Goal: Transaction & Acquisition: Book appointment/travel/reservation

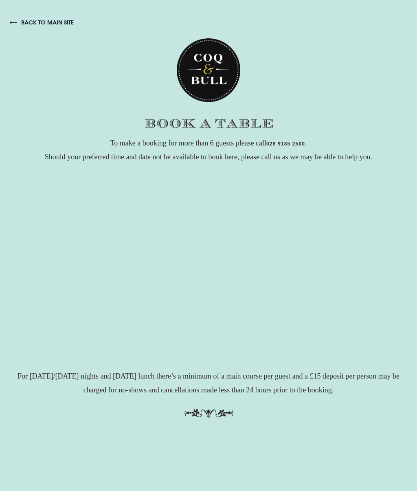
checkbox input "true"
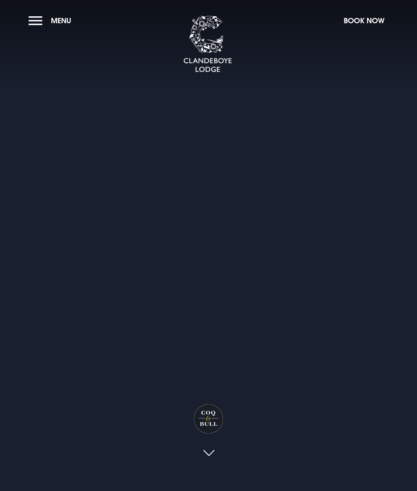
checkbox input "true"
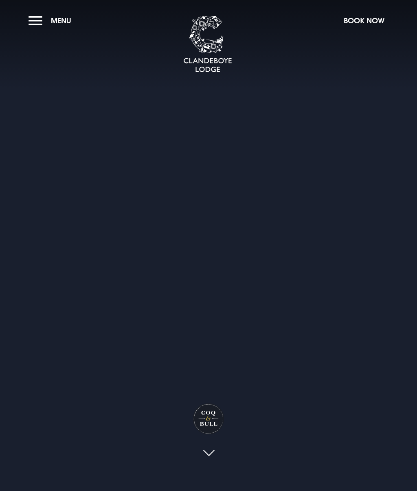
click at [217, 447] on link at bounding box center [208, 453] width 19 height 18
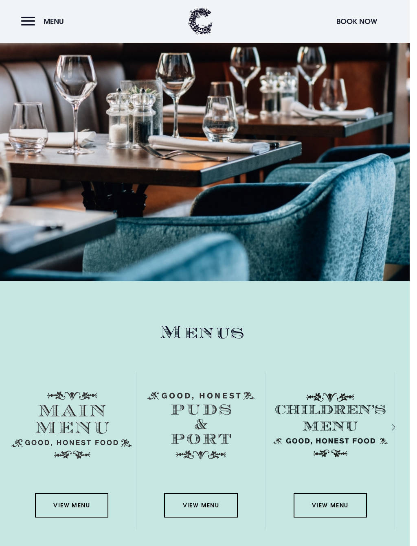
scroll to position [1093, 0]
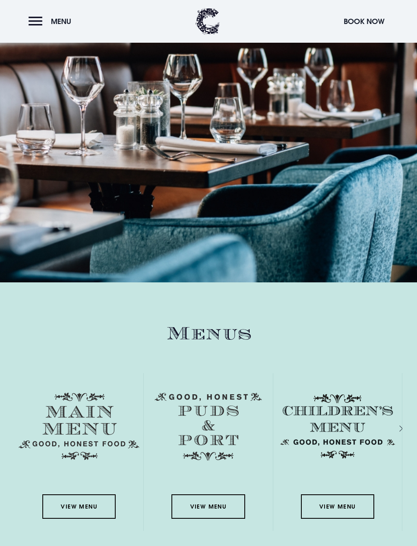
click at [107, 490] on link "View Menu" at bounding box center [78, 507] width 73 height 24
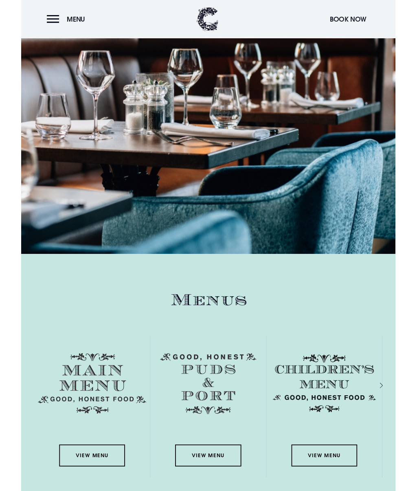
scroll to position [1116, 0]
